Goal: Find specific page/section: Find specific page/section

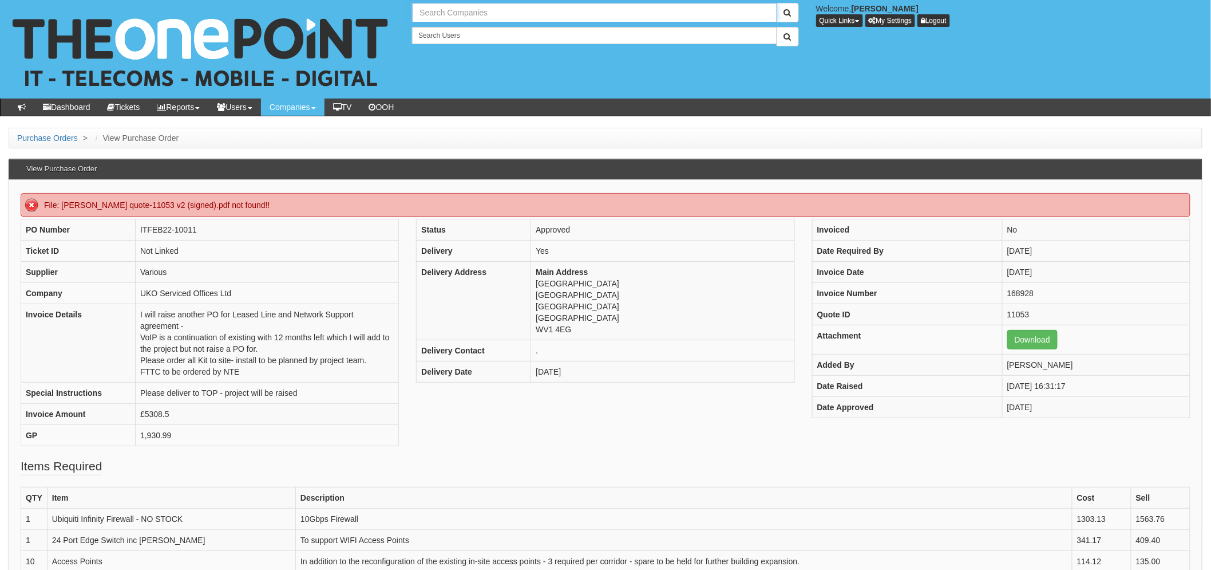
click at [460, 16] on input "text" at bounding box center [594, 12] width 365 height 19
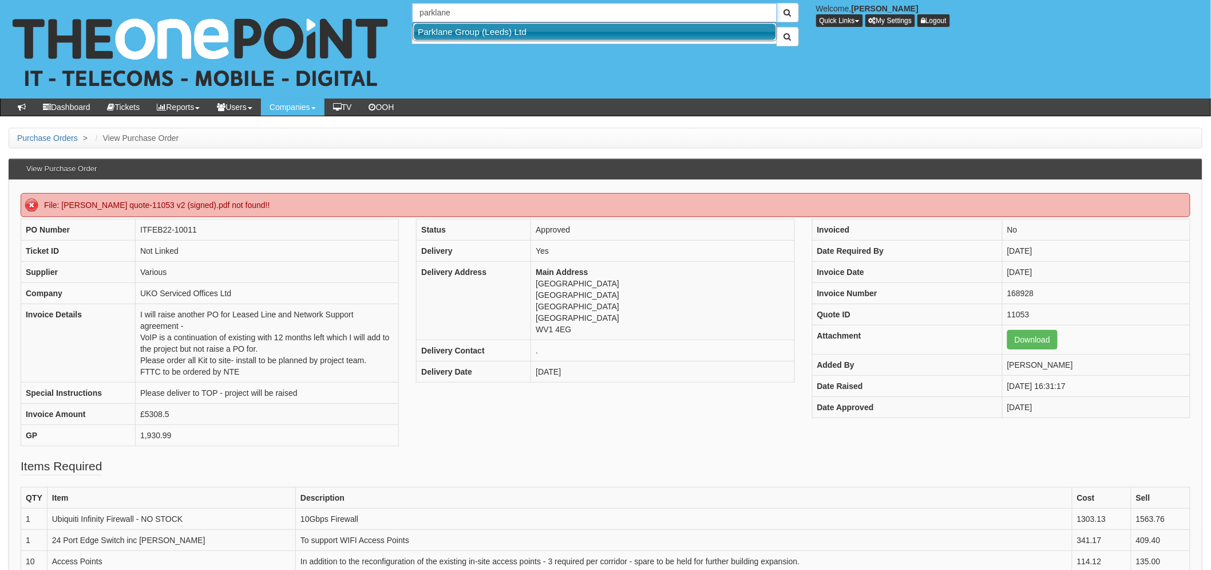
click at [461, 37] on link "Parklane Group (Leeds) Ltd" at bounding box center [595, 31] width 362 height 17
type input "Parklane Group (Leeds) Ltd"
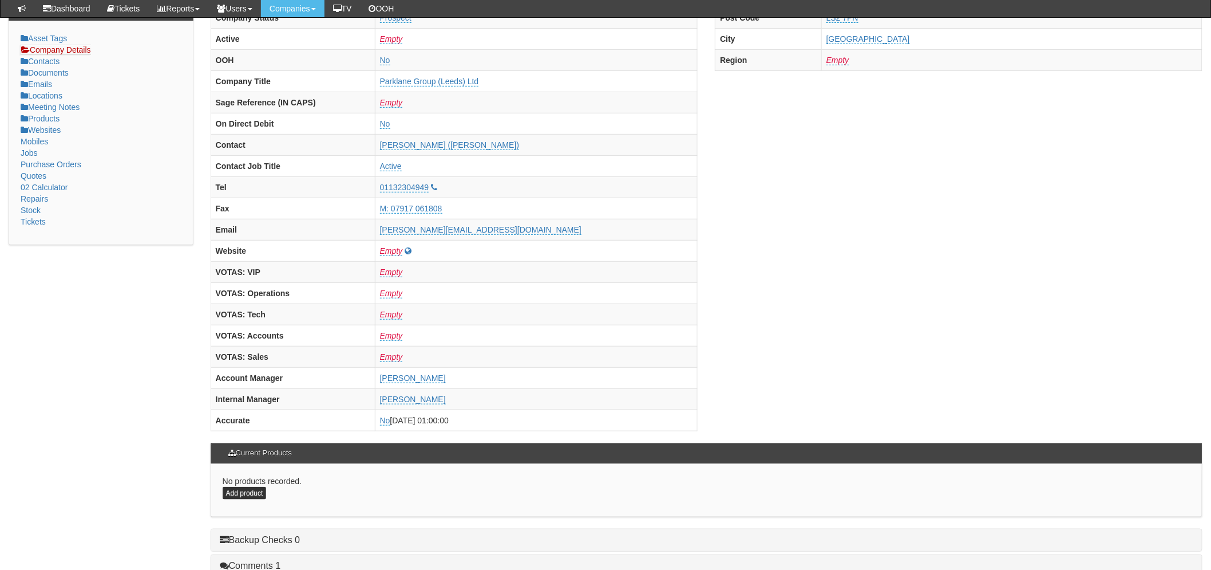
scroll to position [451, 0]
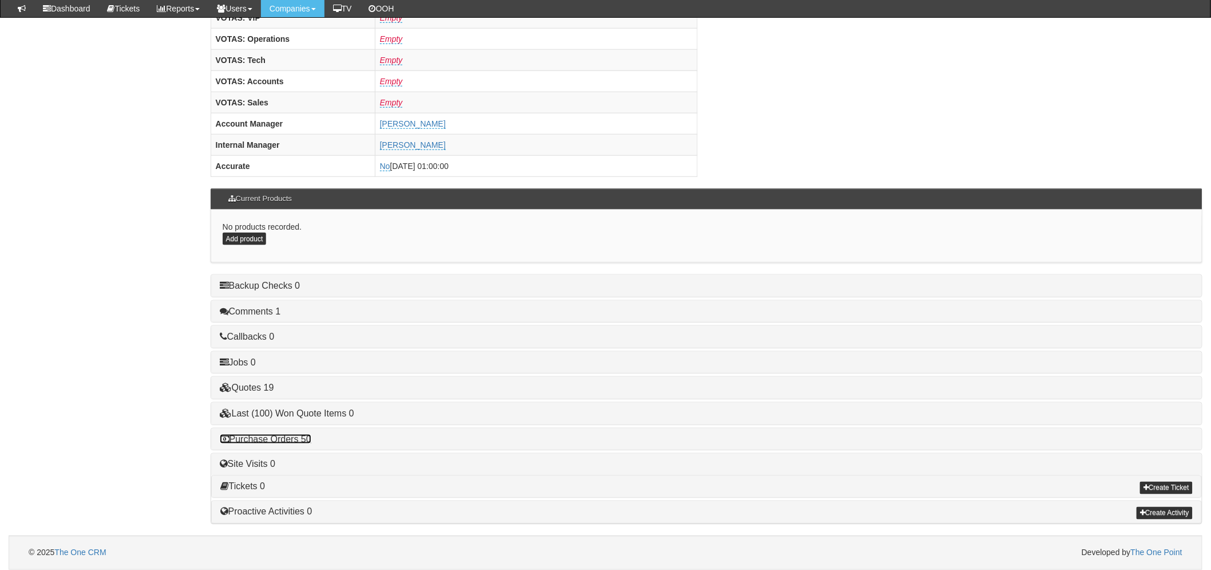
click at [305, 439] on link "Purchase Orders 50" at bounding box center [266, 439] width 92 height 10
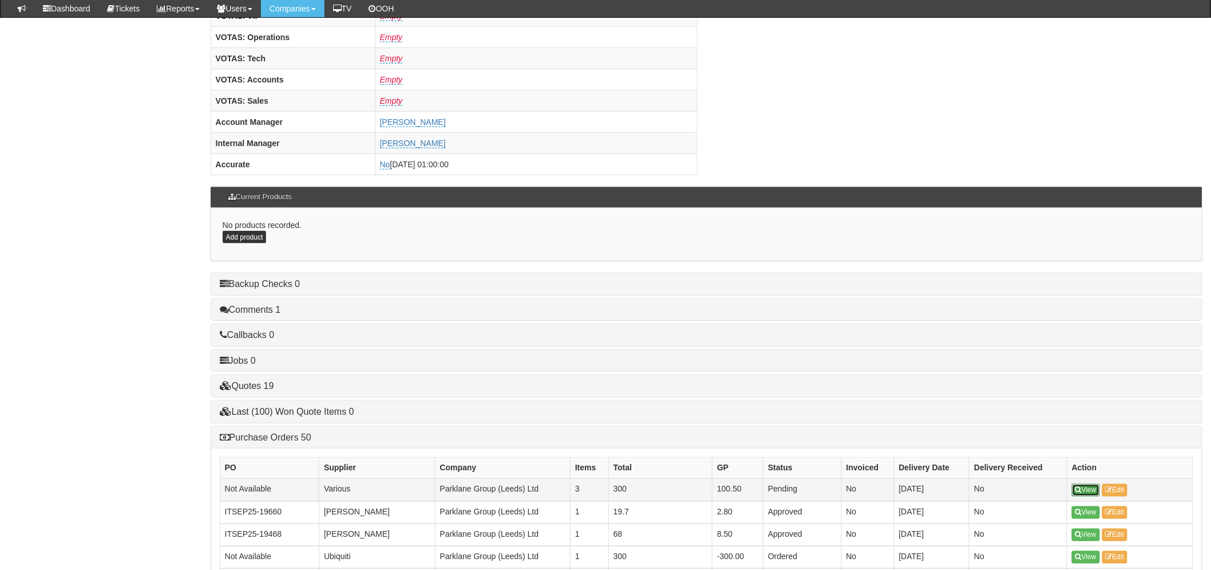
click at [1080, 489] on icon at bounding box center [1079, 490] width 6 height 7
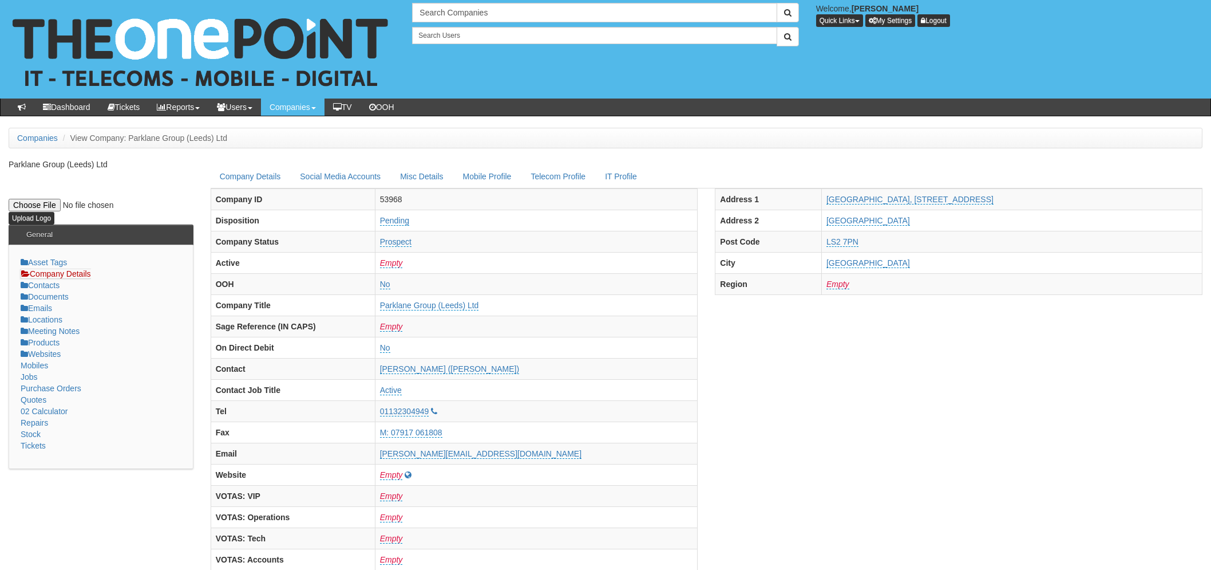
scroll to position [480, 0]
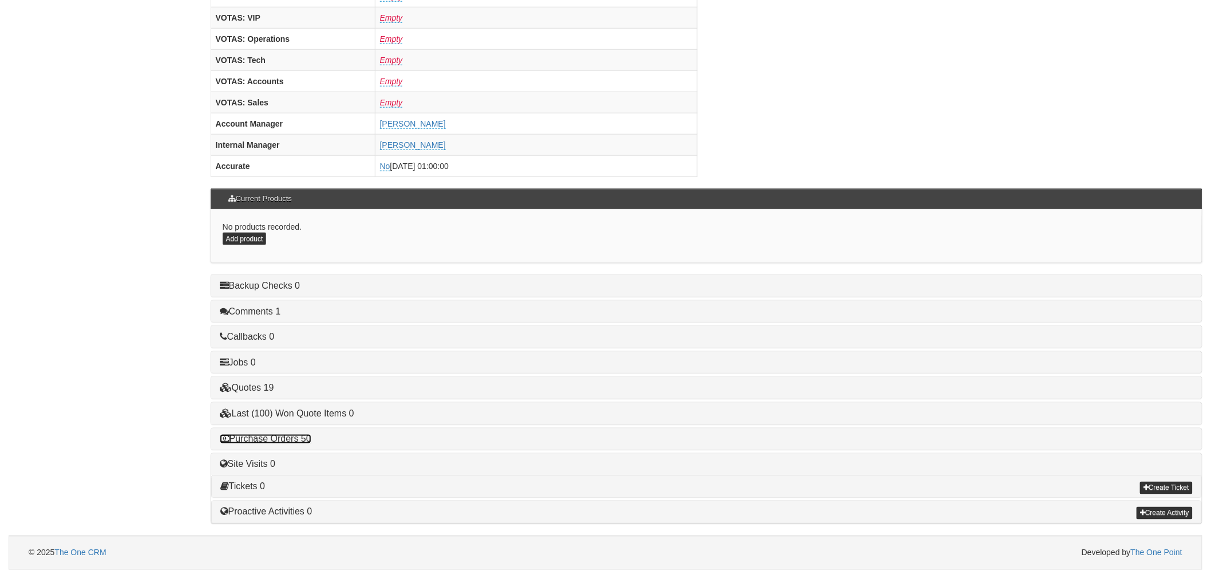
click at [283, 439] on link "Purchase Orders 50" at bounding box center [266, 439] width 92 height 10
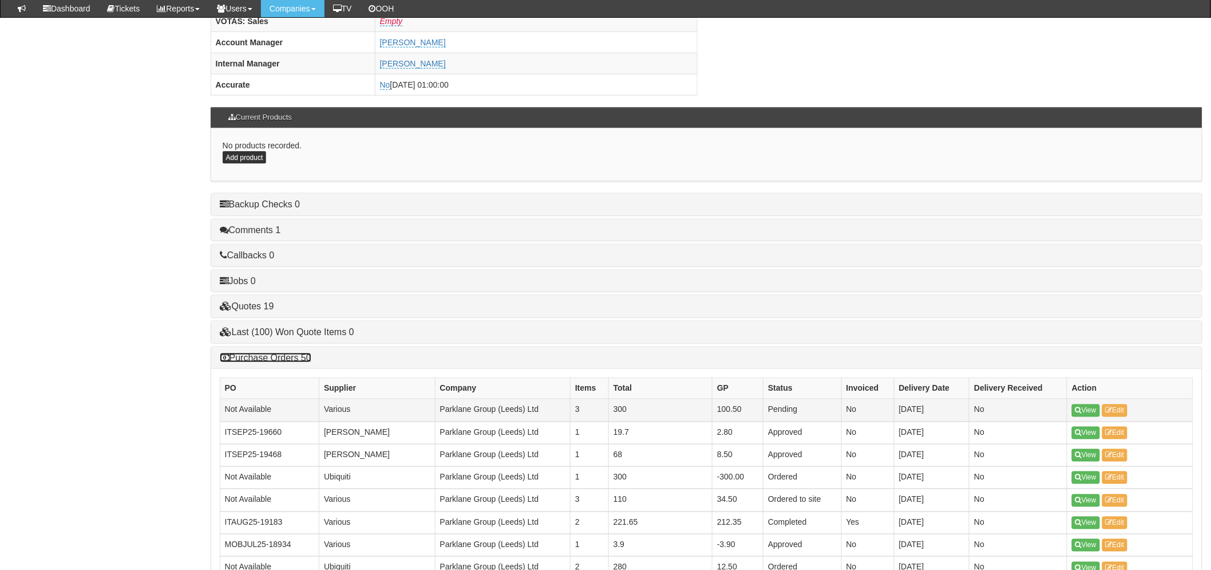
scroll to position [607, 0]
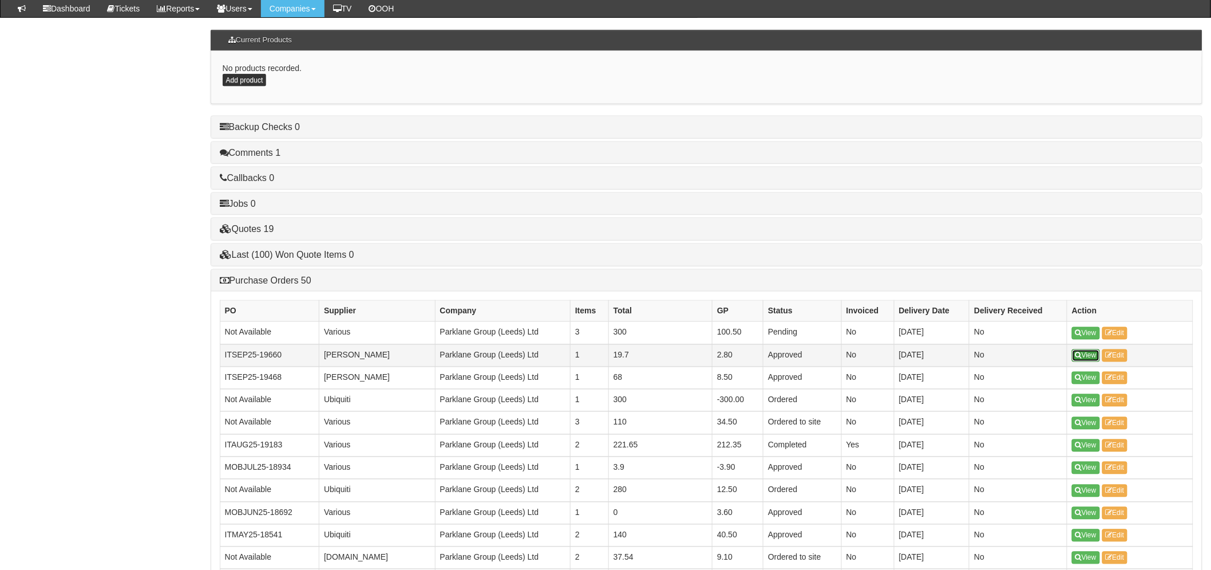
click at [1082, 362] on link "View" at bounding box center [1086, 355] width 28 height 13
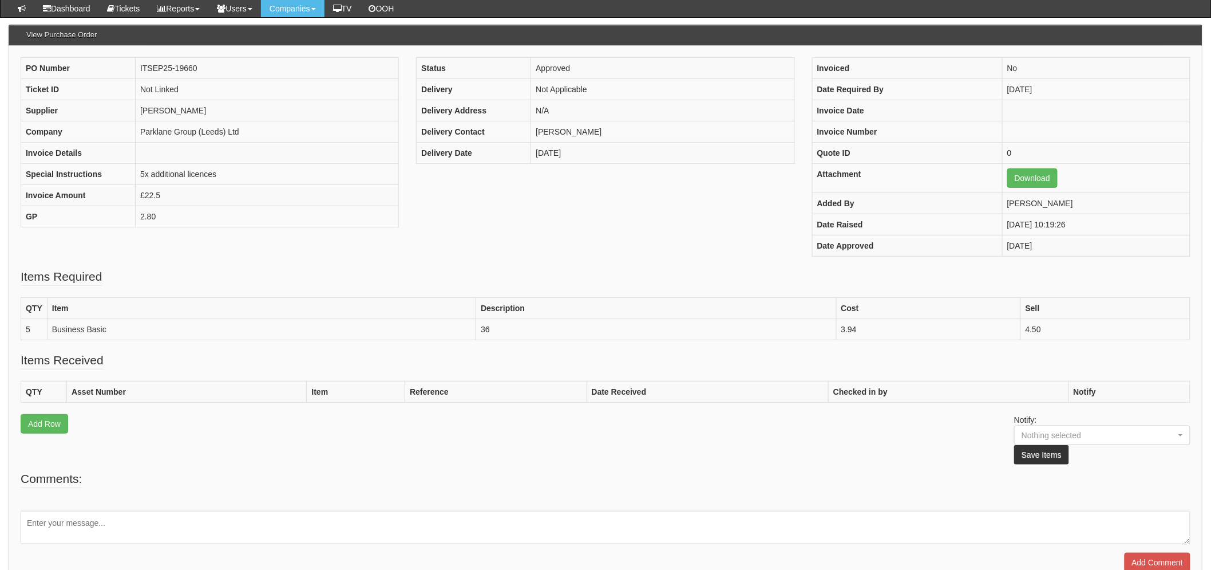
scroll to position [127, 0]
